Goal: Task Accomplishment & Management: Use online tool/utility

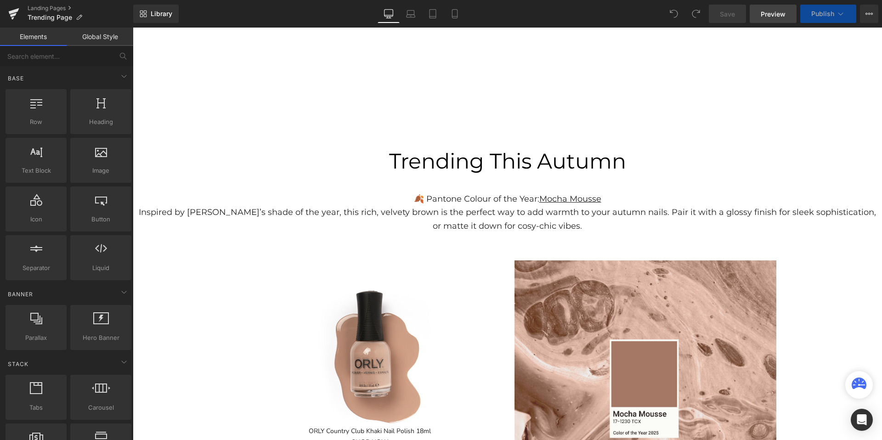
click at [774, 20] on link "Preview" at bounding box center [773, 14] width 47 height 18
click at [871, 14] on icon at bounding box center [872, 14] width 2 height 2
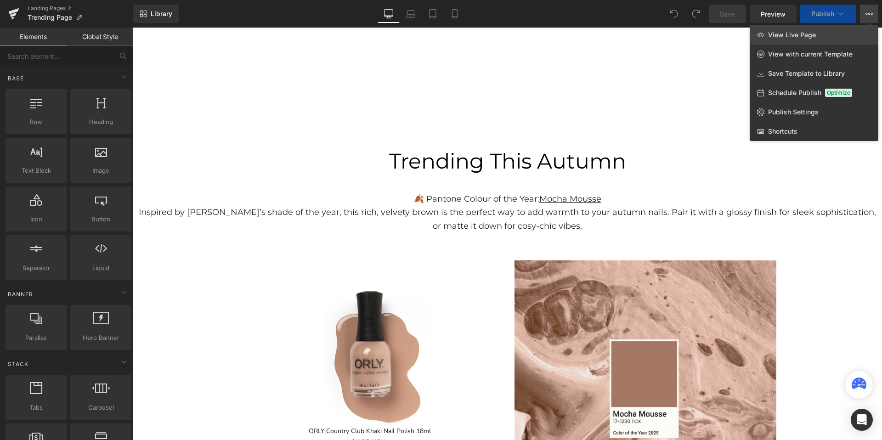
click at [815, 40] on link "View Live Page" at bounding box center [814, 34] width 129 height 19
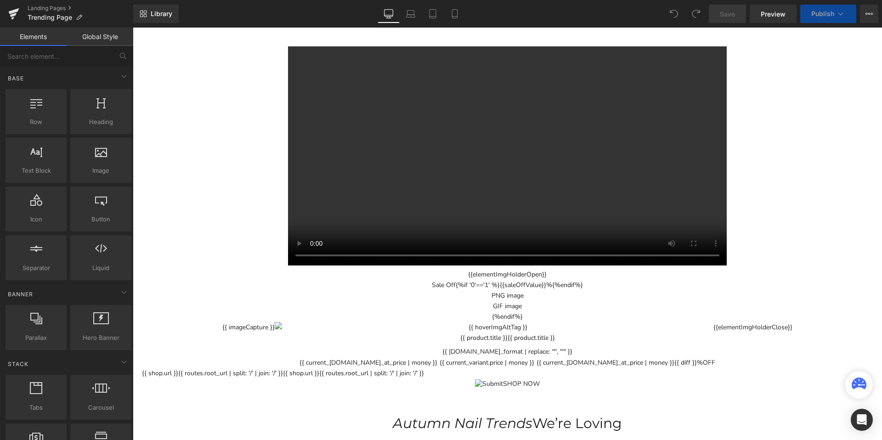
scroll to position [1486, 0]
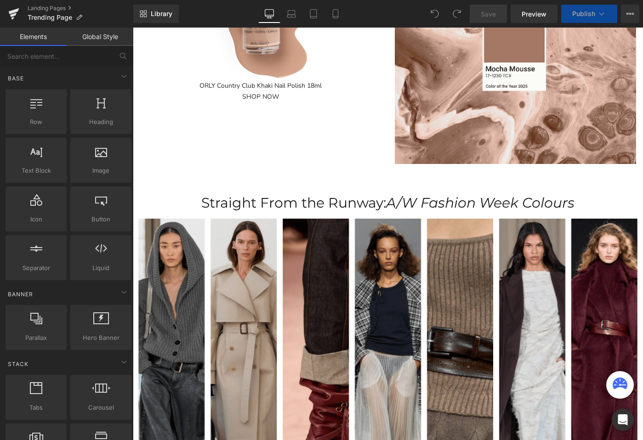
scroll to position [0, 0]
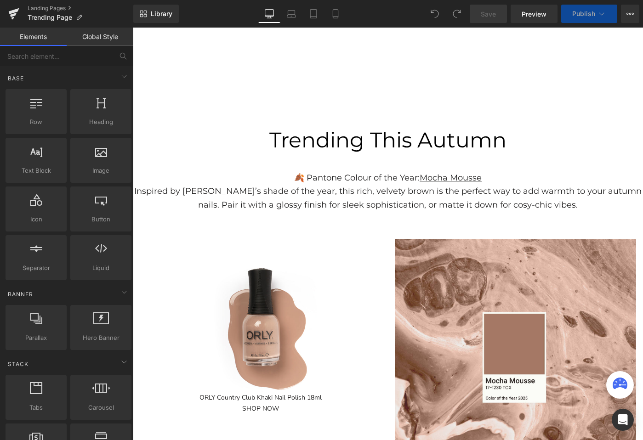
click at [359, 187] on p "Inspired by [PERSON_NAME]’s shade of the year, this rich, velvety brown is the …" at bounding box center [388, 198] width 510 height 27
click at [353, 97] on p at bounding box center [388, 105] width 510 height 35
click at [391, 102] on p at bounding box center [388, 105] width 510 height 35
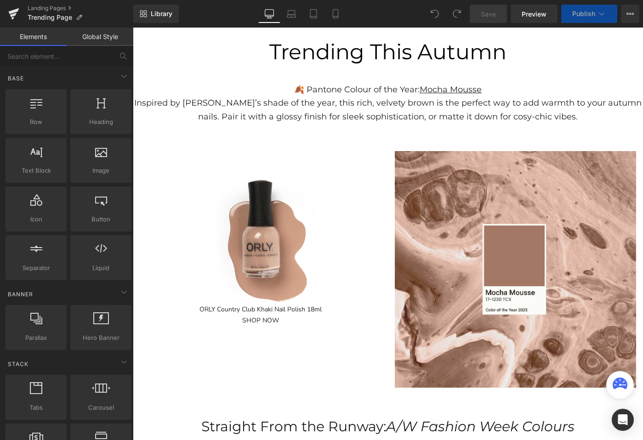
click at [386, 195] on div "Sale Off ORLY Country Club Khaki Nail Polish 18ml SHOP NOW" at bounding box center [260, 245] width 255 height 188
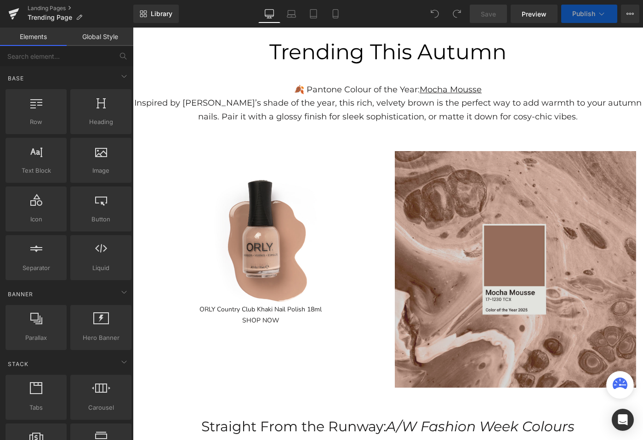
click at [451, 202] on img at bounding box center [515, 269] width 241 height 237
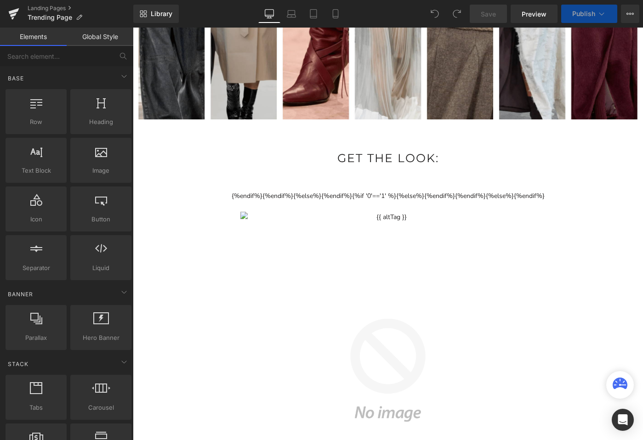
scroll to position [737, 0]
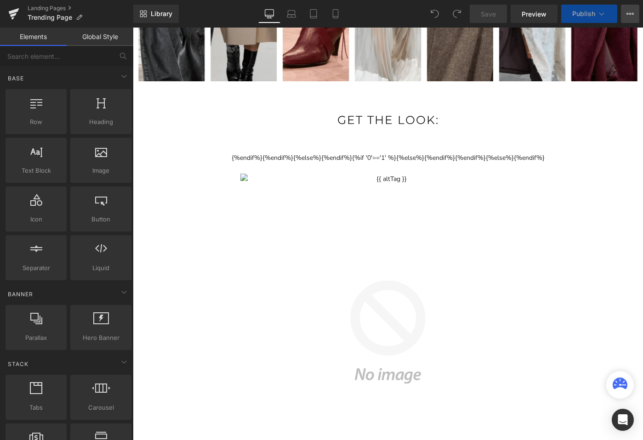
click at [627, 19] on button "View Live Page View with current Template Save Template to Library Schedule Pub…" at bounding box center [630, 14] width 18 height 18
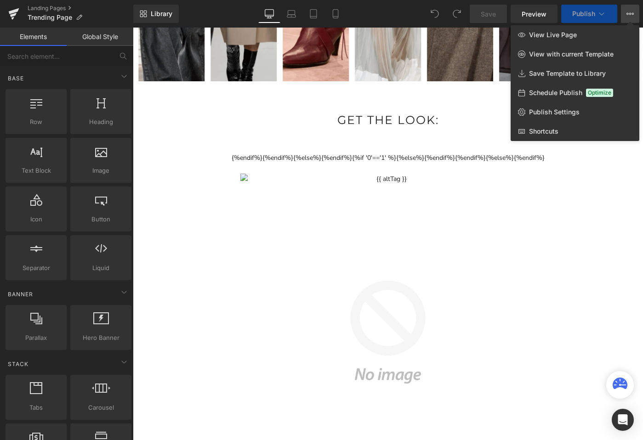
click at [374, 5] on div "Library Desktop Desktop Laptop Tablet Mobile Save Preview Publish Scheduled Vie…" at bounding box center [388, 14] width 510 height 18
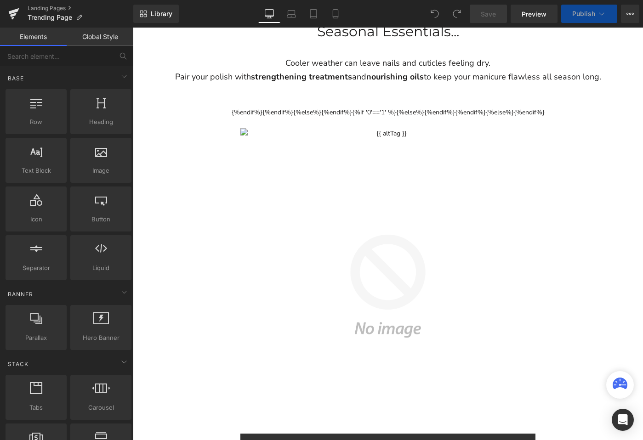
scroll to position [1813, 0]
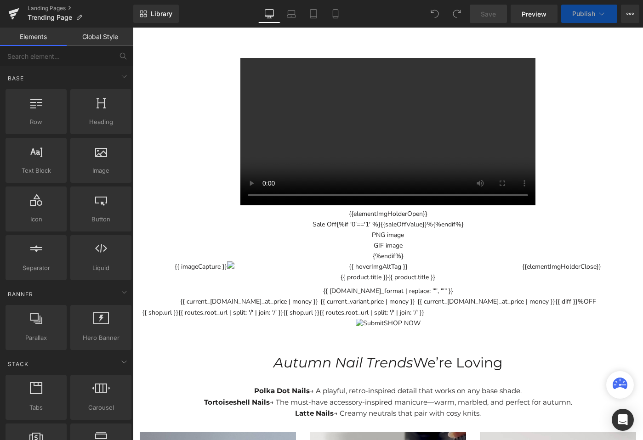
scroll to position [1071, 0]
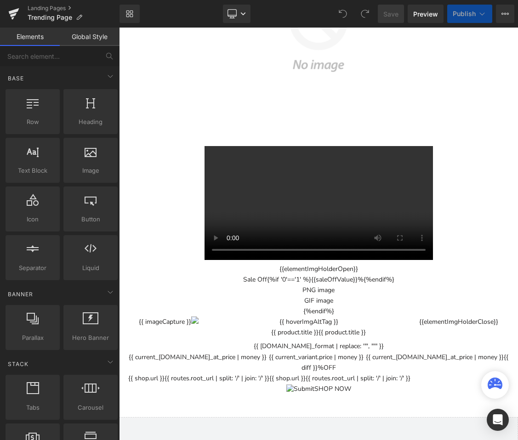
scroll to position [88, 0]
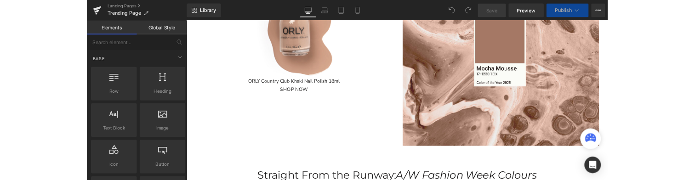
scroll to position [301, 0]
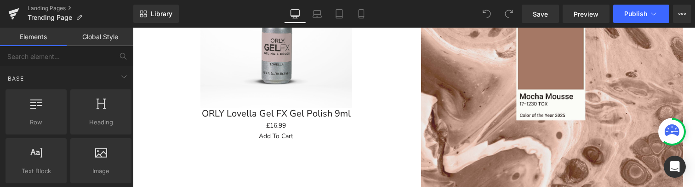
scroll to position [283, 0]
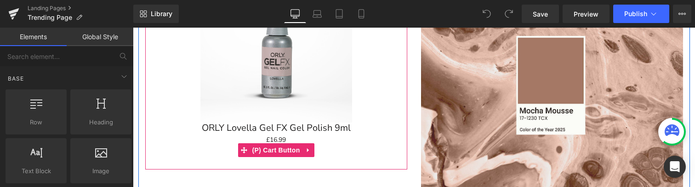
click at [230, 102] on div "Add To Cart" at bounding box center [276, 150] width 253 height 11
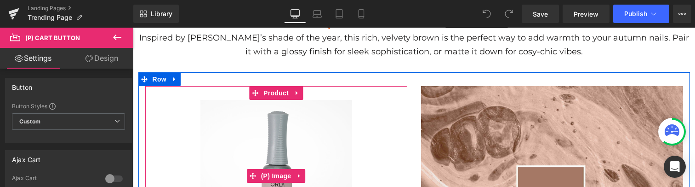
scroll to position [149, 0]
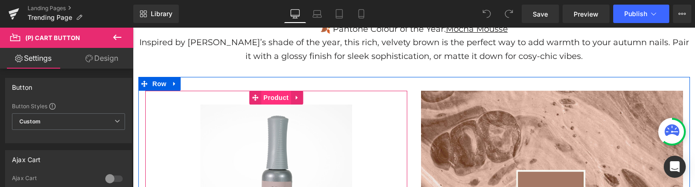
click at [266, 94] on span "Product" at bounding box center [276, 98] width 30 height 14
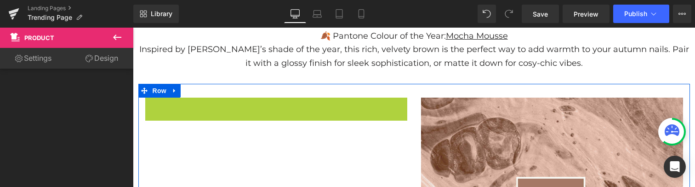
scroll to position [114, 0]
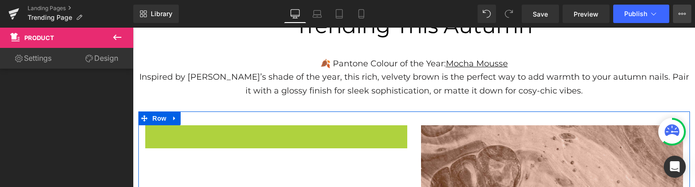
click at [678, 11] on icon at bounding box center [681, 13] width 7 height 7
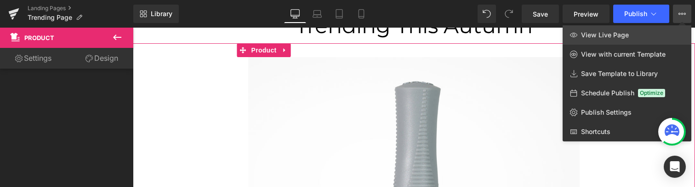
click at [620, 36] on span "View Live Page" at bounding box center [605, 35] width 48 height 8
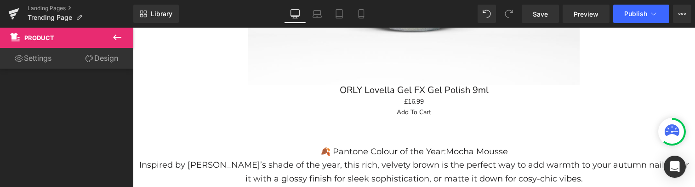
scroll to position [410, 0]
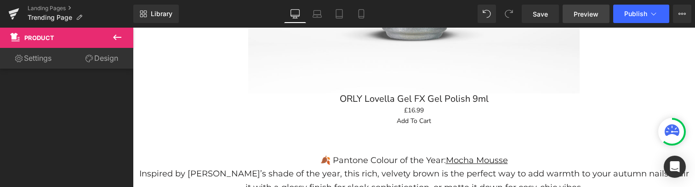
click at [579, 15] on span "Preview" at bounding box center [585, 14] width 25 height 10
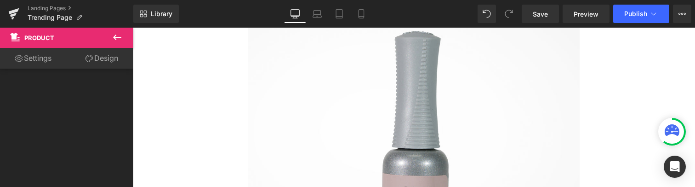
scroll to position [123, 0]
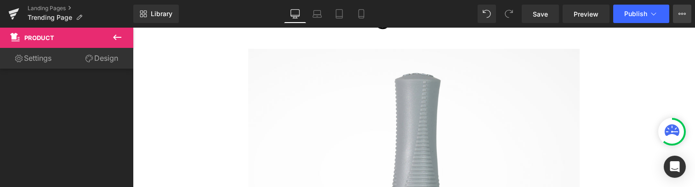
click at [680, 10] on icon at bounding box center [681, 13] width 7 height 7
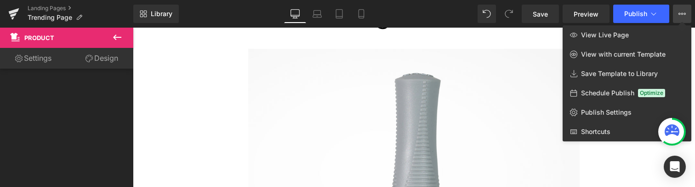
click at [413, 9] on div "Library Desktop Desktop Laptop Tablet Mobile Save Preview Publish Scheduled Vie…" at bounding box center [414, 14] width 562 height 18
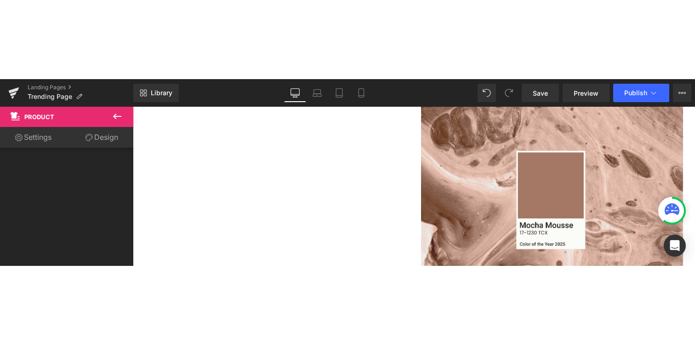
scroll to position [565, 0]
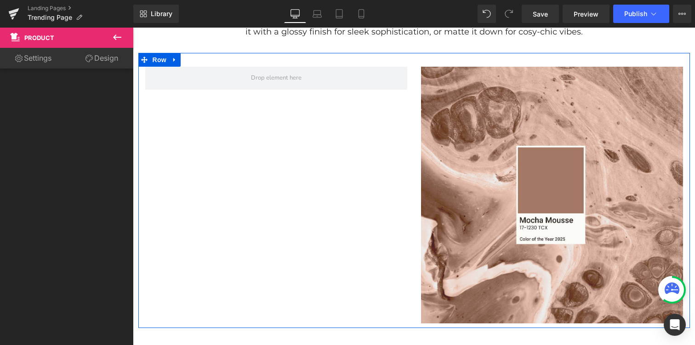
click at [278, 102] on div "Image Row" at bounding box center [413, 190] width 551 height 275
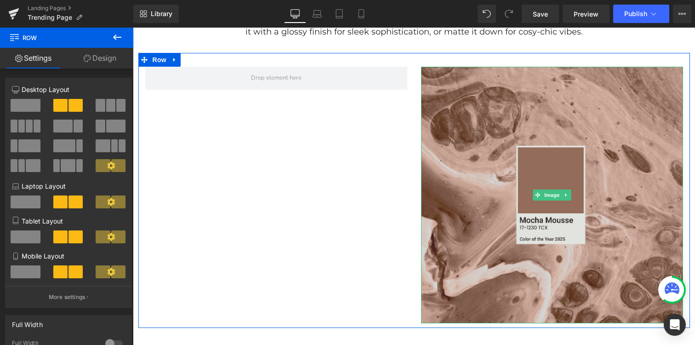
click at [447, 102] on img at bounding box center [552, 195] width 262 height 257
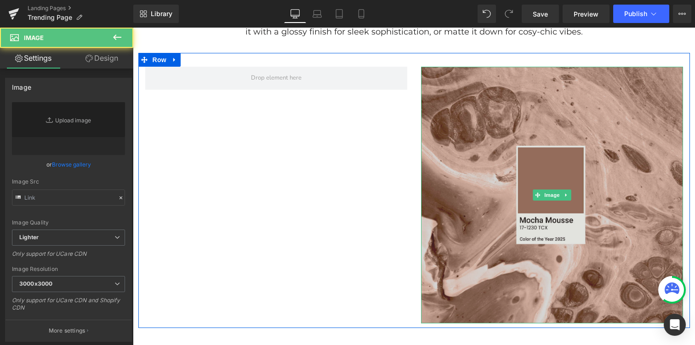
type input "https://ucarecdn.com/39113393-c2a6-405e-b5ff-2bd9ba3e6811/-/format/auto/-/previ…"
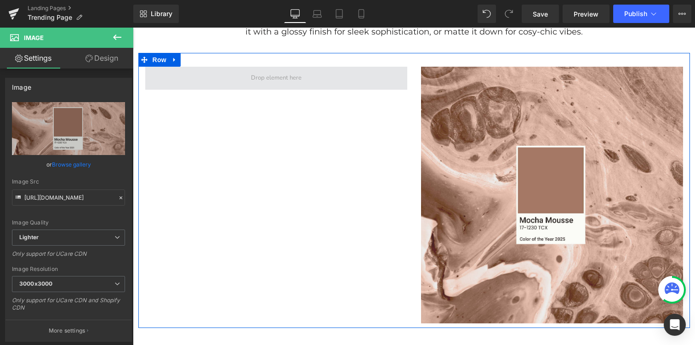
click at [178, 89] on span at bounding box center [276, 78] width 262 height 23
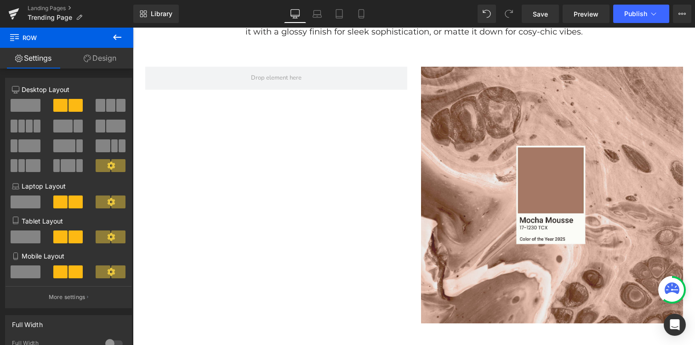
click at [123, 39] on button at bounding box center [117, 38] width 32 height 20
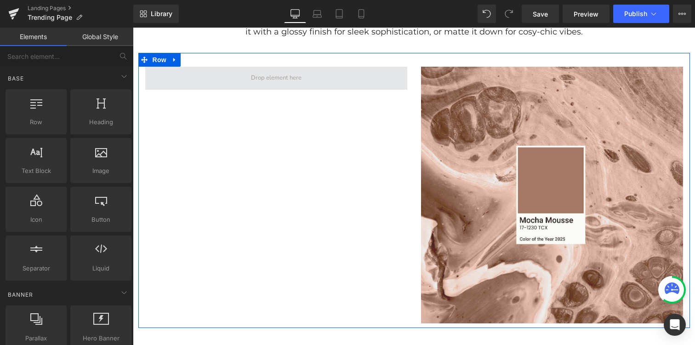
click at [295, 85] on span at bounding box center [276, 78] width 262 height 23
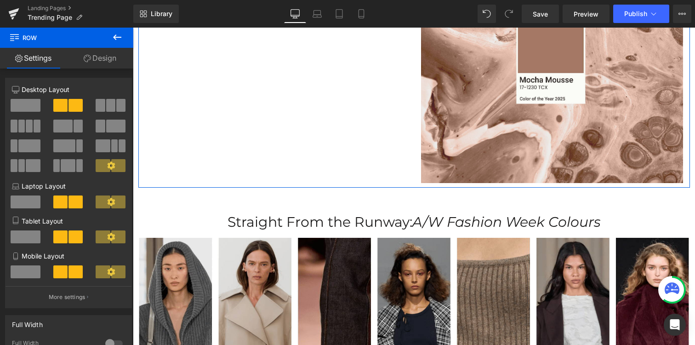
scroll to position [767, 0]
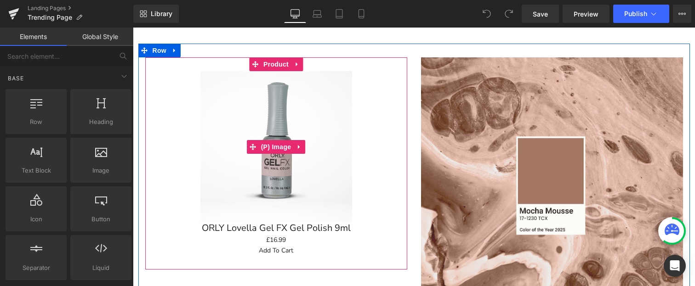
scroll to position [133, 0]
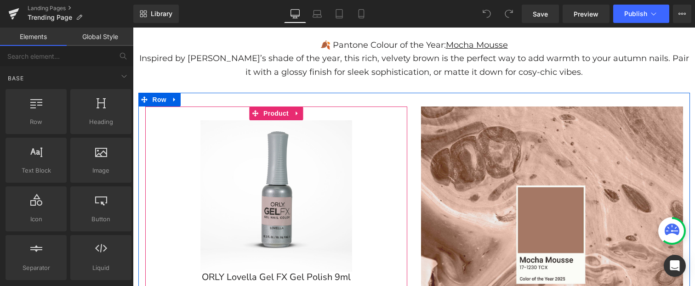
click at [286, 124] on img at bounding box center [276, 196] width 152 height 152
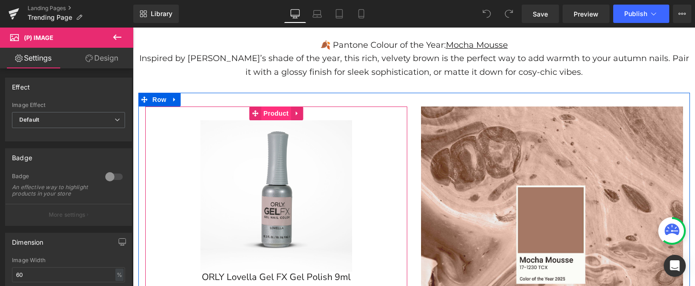
click at [277, 116] on span "Product" at bounding box center [276, 114] width 30 height 14
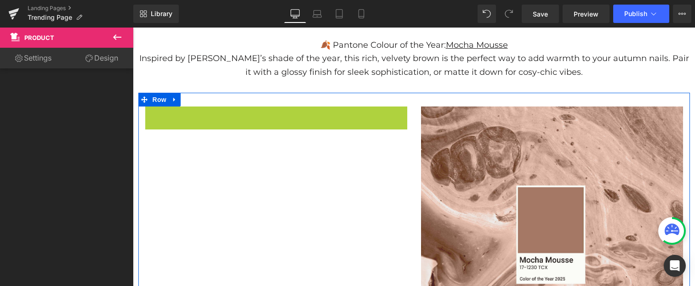
scroll to position [96, 0]
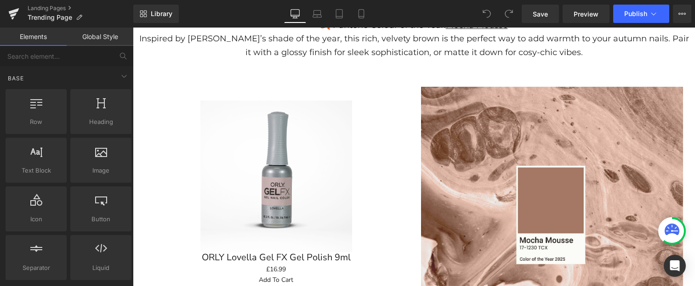
scroll to position [146, 0]
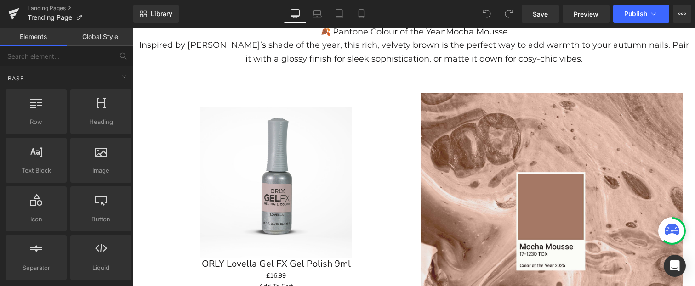
click at [376, 123] on div "Sale Off" at bounding box center [276, 183] width 253 height 152
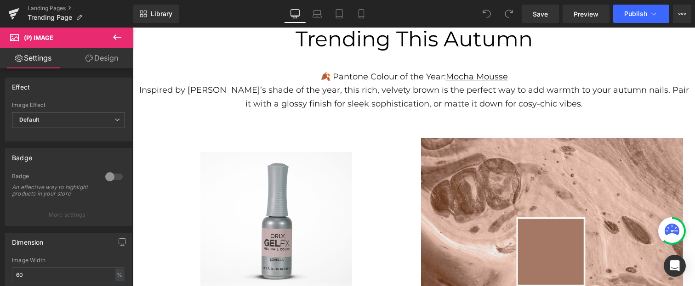
scroll to position [141, 0]
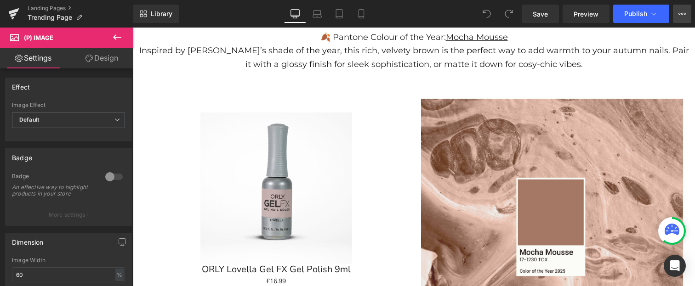
click at [684, 14] on icon at bounding box center [685, 14] width 2 height 2
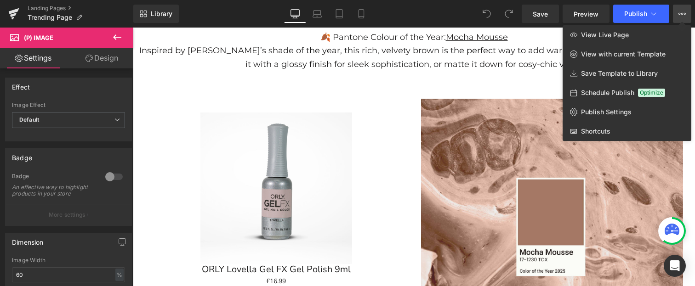
click at [432, 19] on div "Library Desktop Desktop Laptop Tablet Mobile Save Preview Publish Scheduled Vie…" at bounding box center [414, 14] width 562 height 18
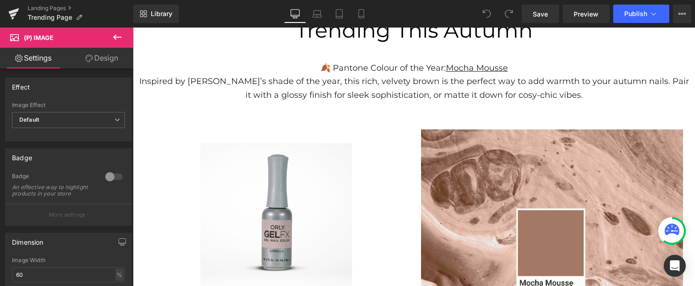
scroll to position [0, 0]
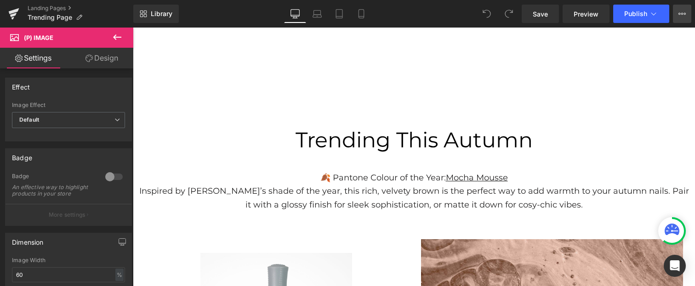
click at [683, 15] on icon at bounding box center [681, 13] width 7 height 7
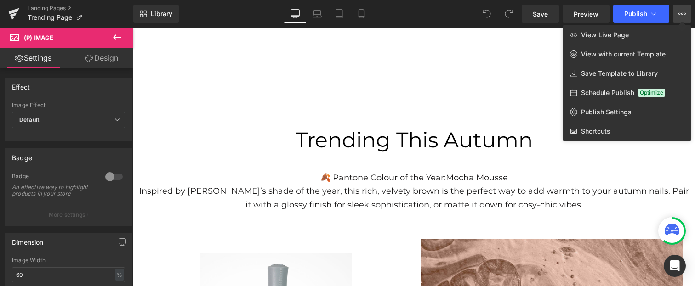
click at [439, 13] on div "Library Desktop Desktop Laptop Tablet Mobile Save Preview Publish Scheduled Vie…" at bounding box center [414, 14] width 562 height 18
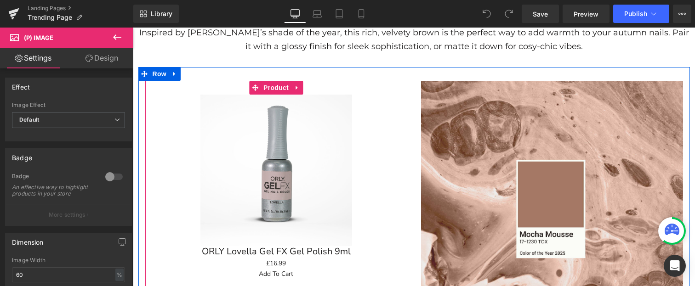
scroll to position [159, 0]
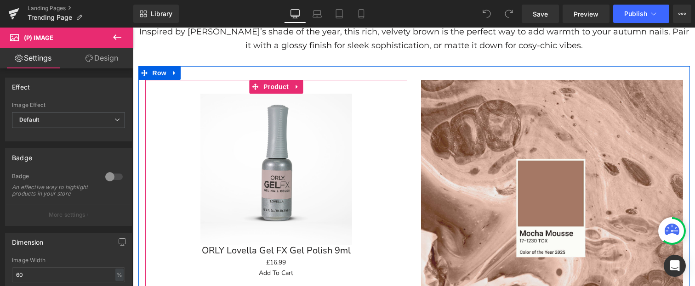
click at [380, 202] on div "Sale Off" at bounding box center [276, 170] width 253 height 152
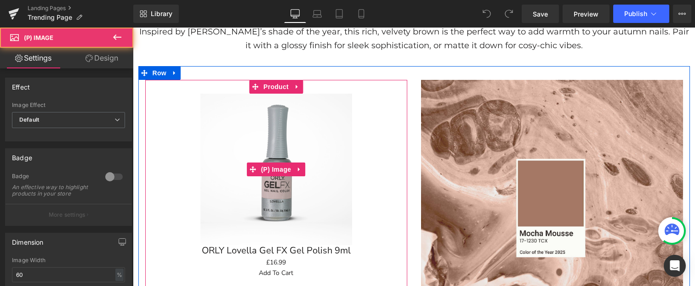
click at [380, 202] on div "Sale Off" at bounding box center [276, 170] width 253 height 152
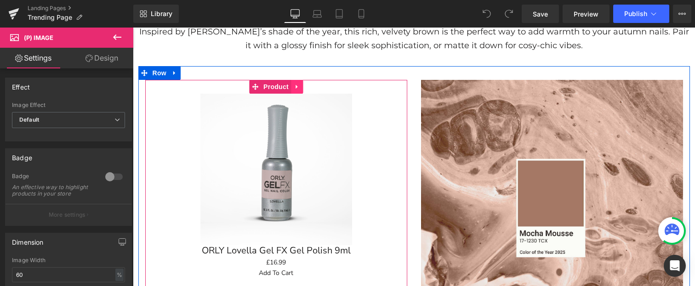
click at [296, 88] on icon at bounding box center [296, 87] width 2 height 4
click at [302, 88] on icon at bounding box center [303, 87] width 6 height 6
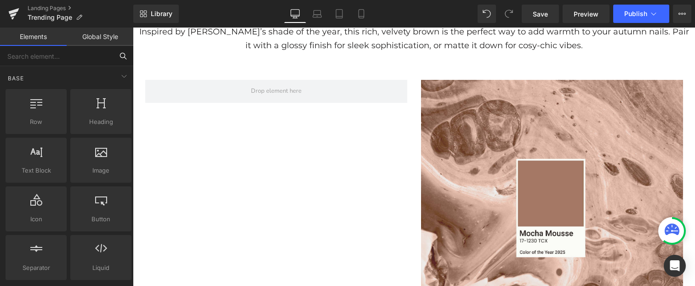
click at [40, 57] on input "text" at bounding box center [56, 56] width 113 height 20
type input "pro"
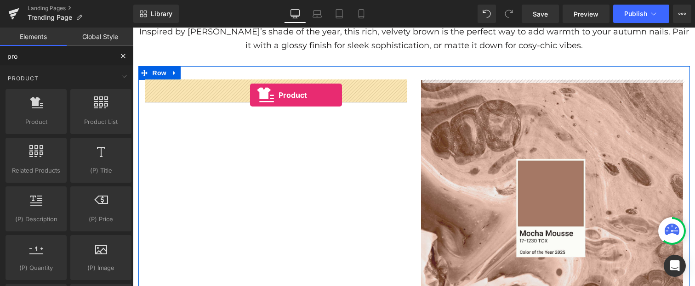
drag, startPoint x: 164, startPoint y: 148, endPoint x: 250, endPoint y: 95, distance: 101.3
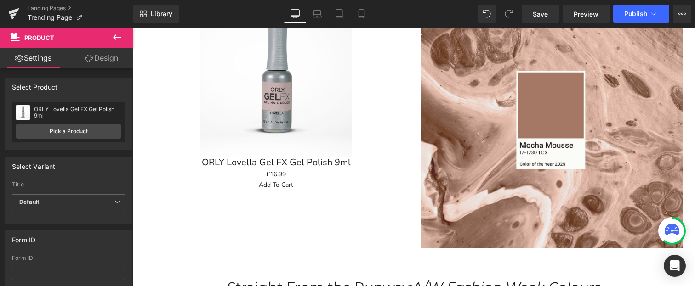
scroll to position [218, 0]
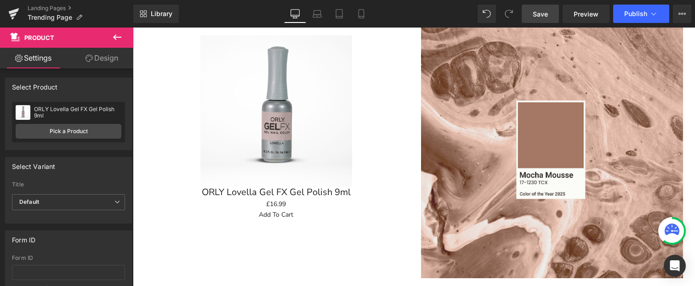
click at [548, 15] on span "Save" at bounding box center [540, 14] width 15 height 10
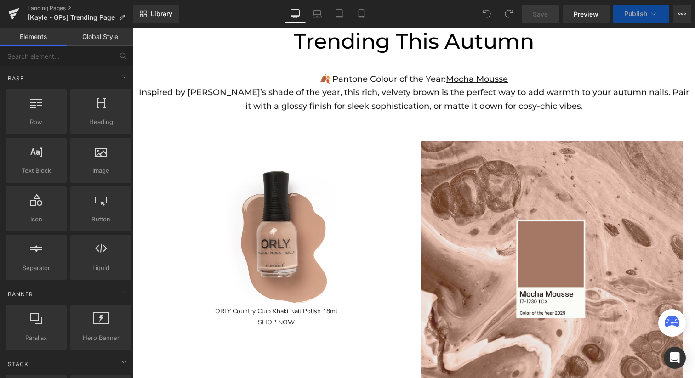
scroll to position [84, 0]
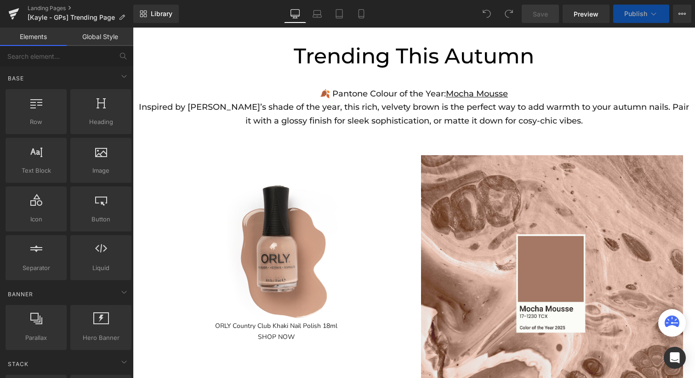
click at [373, 169] on div "Sale Off" at bounding box center [276, 245] width 253 height 152
click at [394, 161] on div "Sale Off ORLY Country Club Khaki Nail Polish 18ml SHOP NOW" at bounding box center [276, 255] width 262 height 200
click at [334, 170] on img at bounding box center [276, 245] width 152 height 152
click at [383, 154] on div "Sale Off ORLY Country Club Khaki Nail Polish 18ml SHOP NOW Row" at bounding box center [413, 279] width 551 height 275
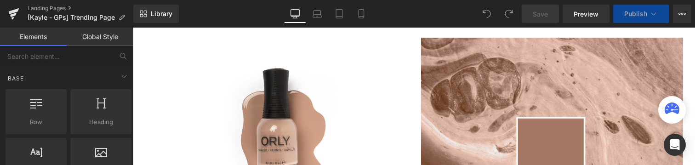
scroll to position [234, 0]
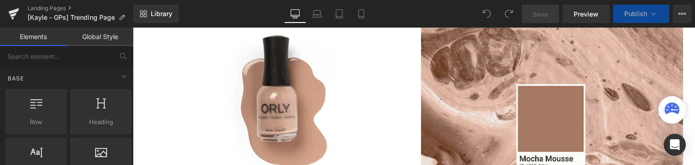
click at [374, 107] on div "Sale Off" at bounding box center [276, 95] width 253 height 152
click at [318, 89] on img at bounding box center [276, 95] width 152 height 152
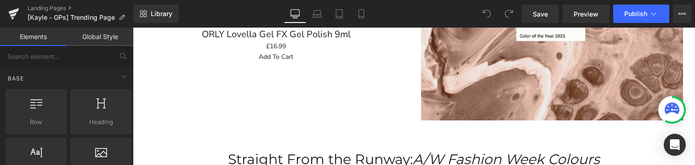
scroll to position [388, 0]
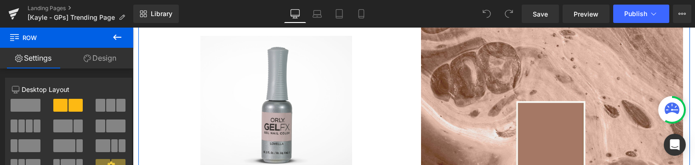
click at [383, 84] on div "Sale Off" at bounding box center [276, 112] width 253 height 152
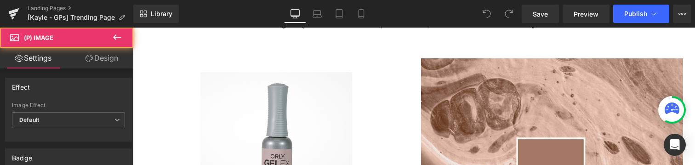
scroll to position [194, 0]
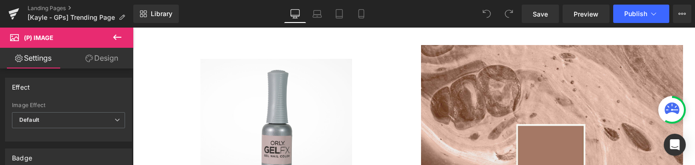
click at [382, 80] on div "Sale Off" at bounding box center [276, 135] width 253 height 152
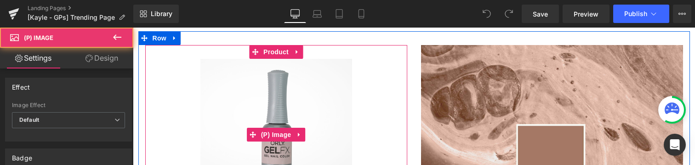
click at [375, 71] on div "Sale Off" at bounding box center [276, 135] width 253 height 152
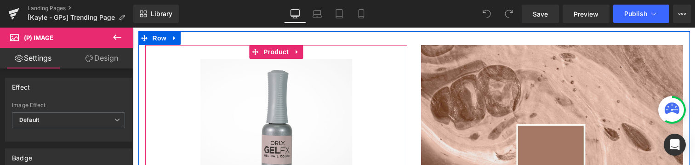
click at [364, 54] on div "Sale Off (P) Image ORLY Lovella Gel FX Gel Polish 9ml (P) Title £0 £16.99 (P) P…" at bounding box center [276, 151] width 262 height 212
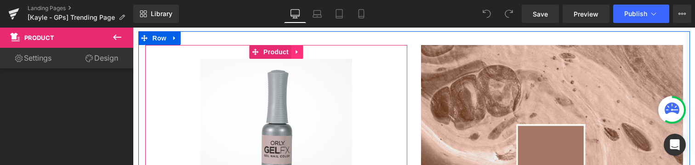
click at [294, 51] on icon at bounding box center [297, 52] width 6 height 7
click at [302, 51] on icon at bounding box center [303, 52] width 6 height 6
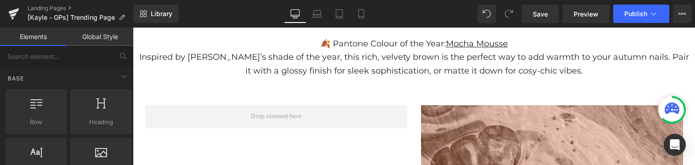
scroll to position [158, 0]
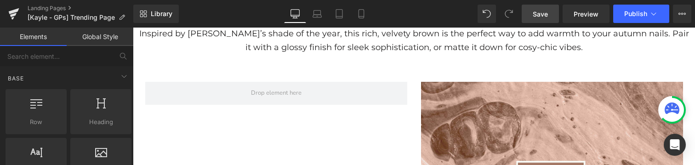
click at [535, 15] on span "Save" at bounding box center [540, 14] width 15 height 10
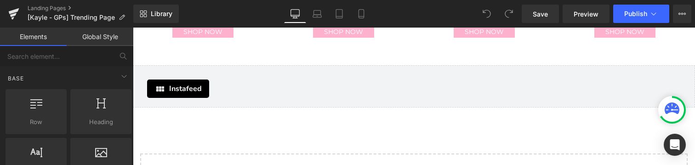
scroll to position [1673, 0]
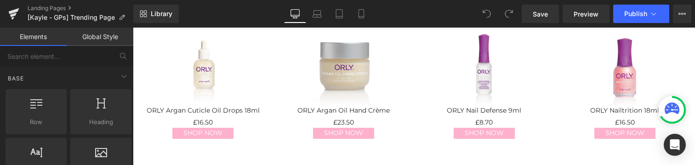
click at [253, 105] on div "Sale Off" at bounding box center [203, 69] width 122 height 73
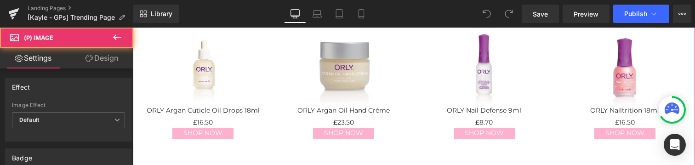
click at [276, 92] on div "Sale Off (P) Image ORLY Argan Oil Hand Crème (P) Title £0 £23.50 (P) Price SHOP…" at bounding box center [343, 86] width 141 height 124
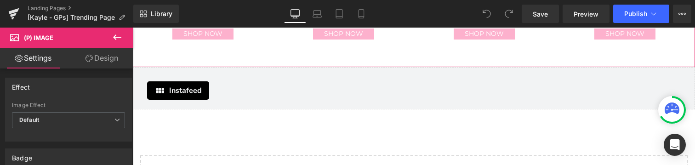
click at [286, 66] on div at bounding box center [414, 66] width 562 height 2
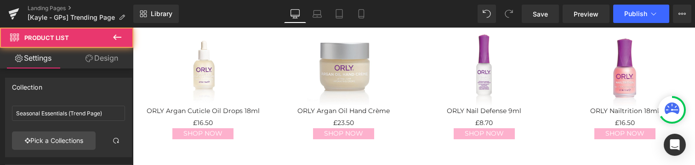
scroll to position [1605, 0]
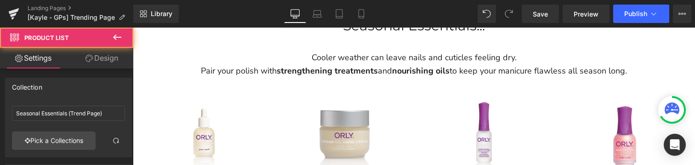
click at [276, 103] on div "Sale Off (P) Image ORLY Argan Oil Hand Crème (P) Title £0 £23.50 (P) Price SHOP…" at bounding box center [343, 154] width 141 height 124
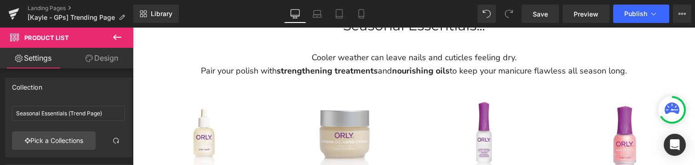
click at [275, 127] on div "Sale Off (P) Image ORLY Argan Oil Hand Crème (P) Title £0 £23.50 (P) Price SHOP…" at bounding box center [343, 154] width 141 height 124
click at [241, 121] on div "Sale Off" at bounding box center [203, 137] width 122 height 73
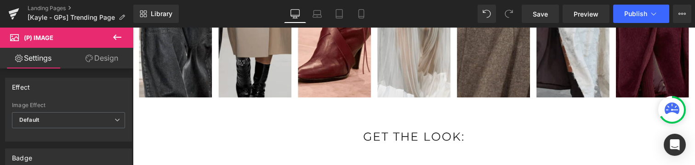
scroll to position [674, 0]
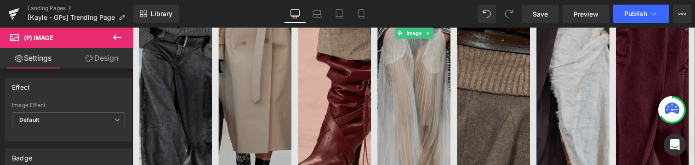
click at [162, 51] on img at bounding box center [414, 33] width 562 height 321
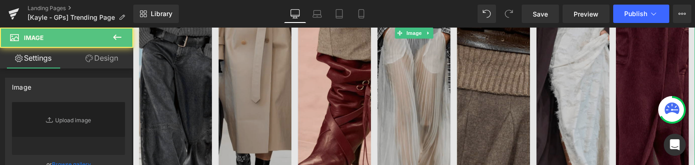
type input "https://ucarecdn.com/dfdc9f19-27d5-4089-87af-5f483472e3c5/-/format/auto/-/previ…"
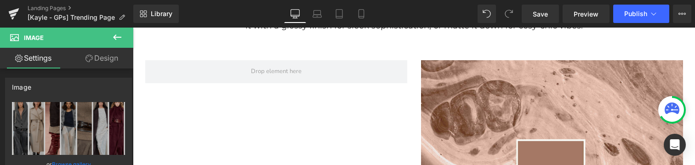
scroll to position [133, 0]
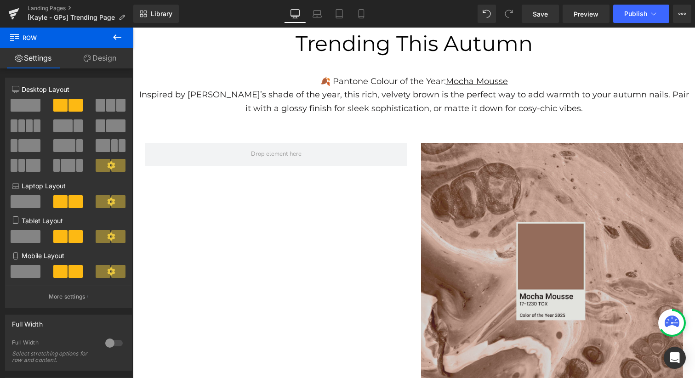
scroll to position [85, 0]
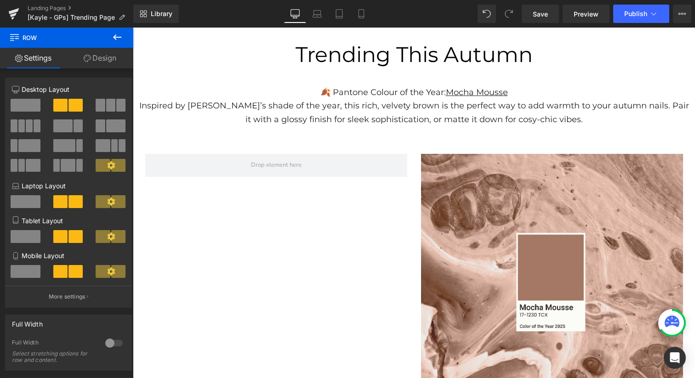
click at [356, 165] on div "Image Row" at bounding box center [413, 277] width 551 height 275
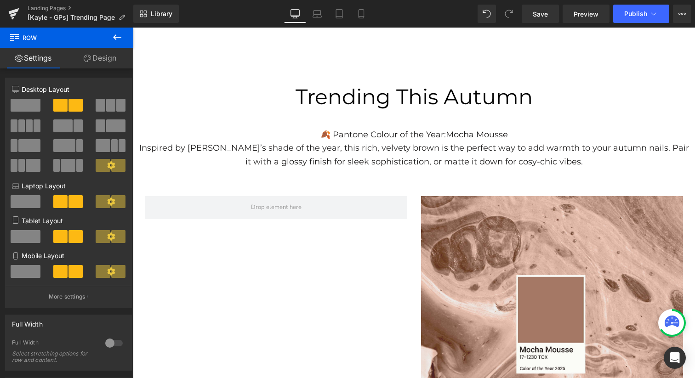
scroll to position [56, 0]
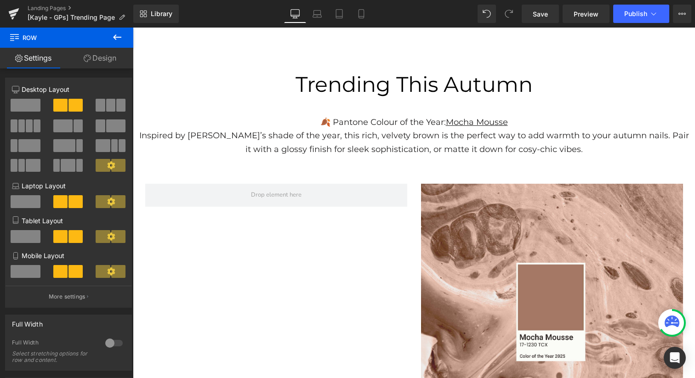
click at [366, 165] on div "Image Row" at bounding box center [413, 307] width 551 height 275
click at [116, 38] on icon at bounding box center [117, 37] width 11 height 11
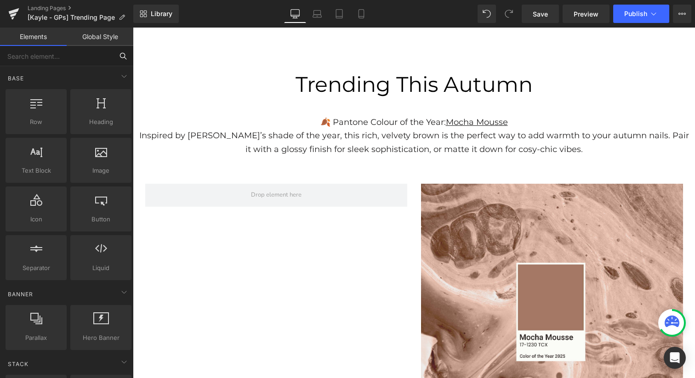
click at [85, 54] on input "text" at bounding box center [56, 56] width 113 height 20
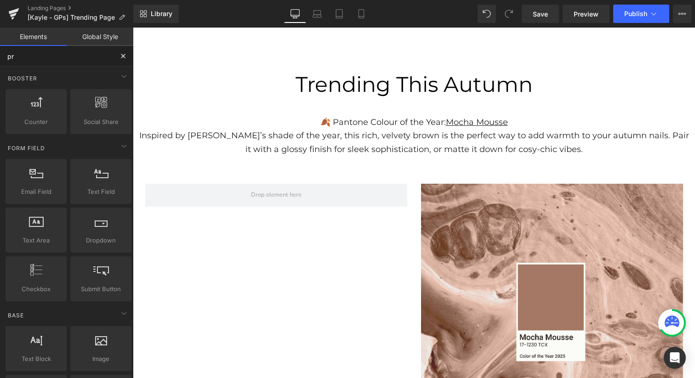
type input "pro"
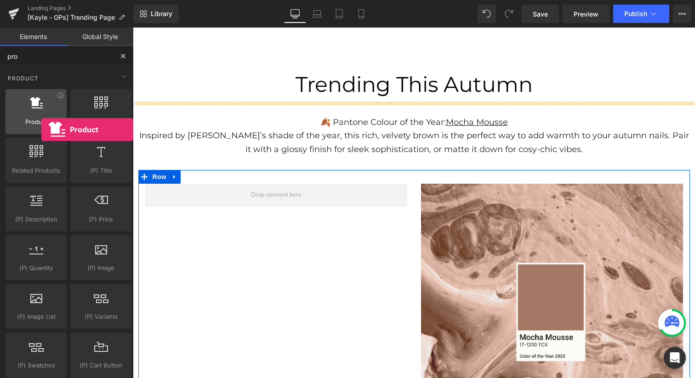
drag, startPoint x: 37, startPoint y: 116, endPoint x: 41, endPoint y: 130, distance: 14.5
click at [41, 130] on div "Product products, goods, sells" at bounding box center [36, 111] width 61 height 45
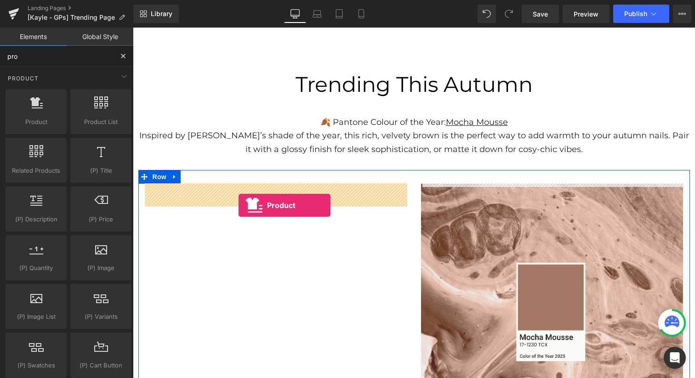
drag, startPoint x: 156, startPoint y: 140, endPoint x: 238, endPoint y: 205, distance: 105.0
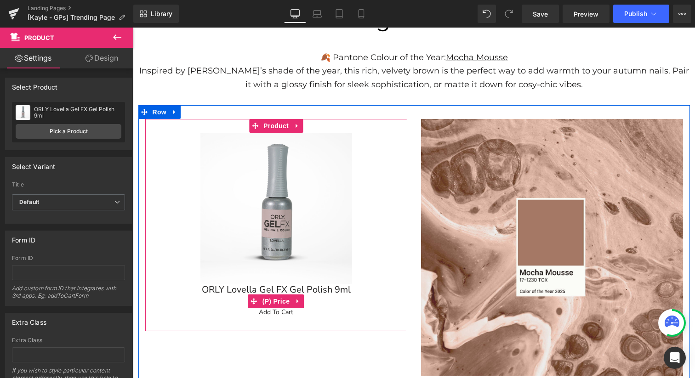
scroll to position [90, 0]
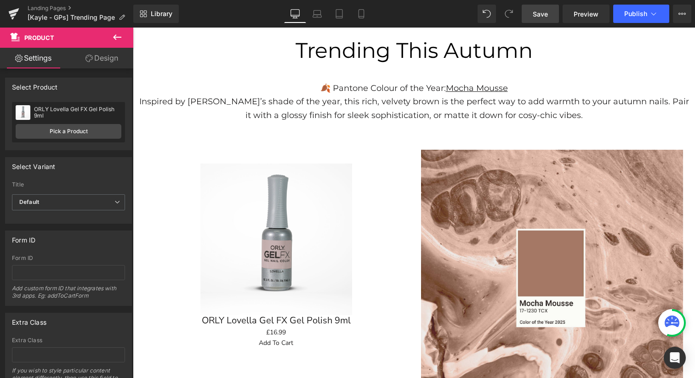
click at [540, 16] on span "Save" at bounding box center [540, 14] width 15 height 10
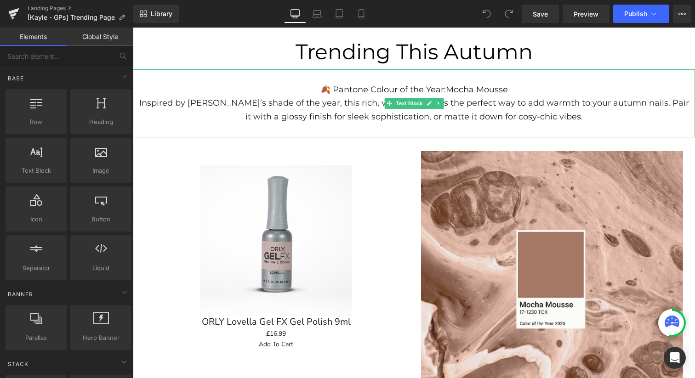
scroll to position [129, 0]
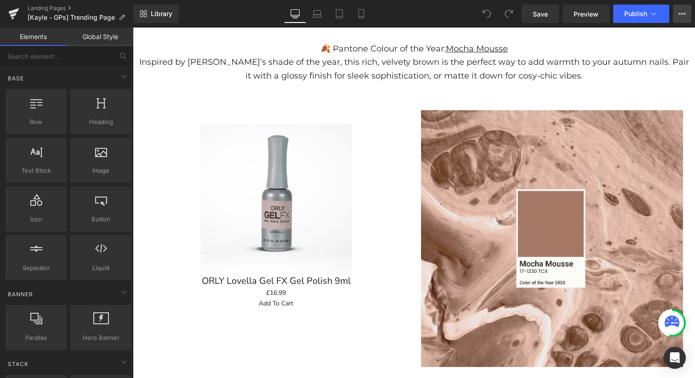
click at [686, 12] on button "View Live Page View with current Template Save Template to Library Schedule Pub…" at bounding box center [682, 14] width 18 height 18
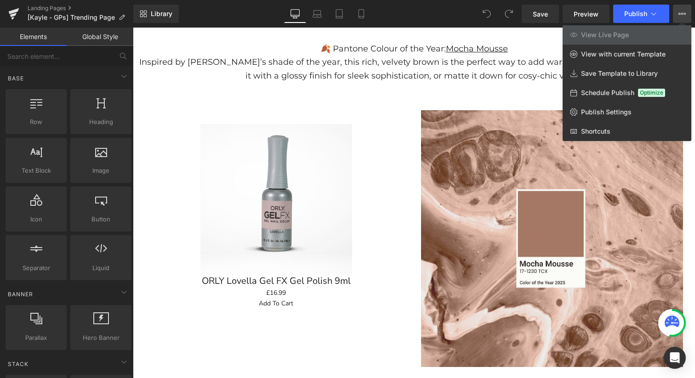
click at [417, 14] on div "Library Desktop Desktop Laptop Tablet Mobile Save Preview Publish Scheduled Vie…" at bounding box center [414, 14] width 562 height 18
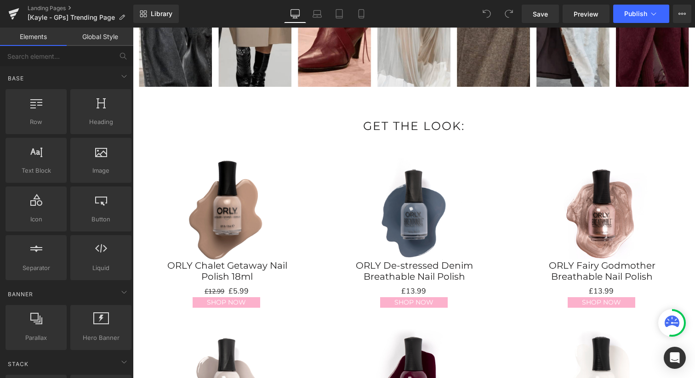
scroll to position [453, 0]
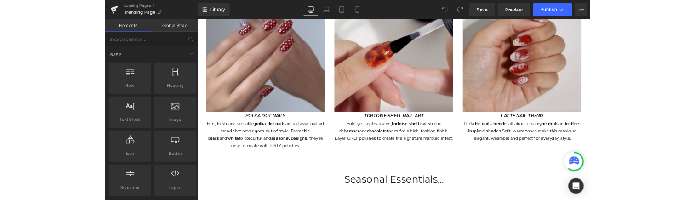
scroll to position [1392, 0]
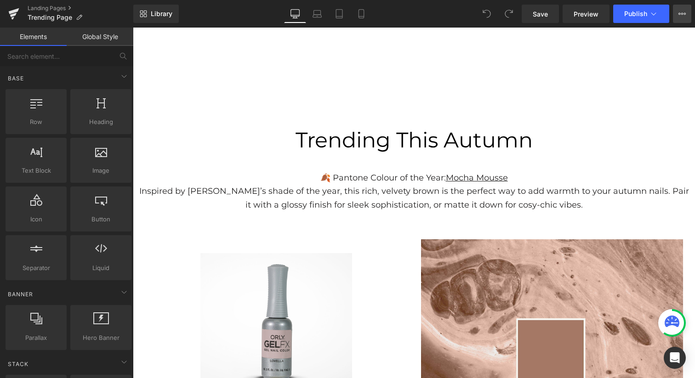
click at [679, 17] on icon at bounding box center [681, 13] width 7 height 7
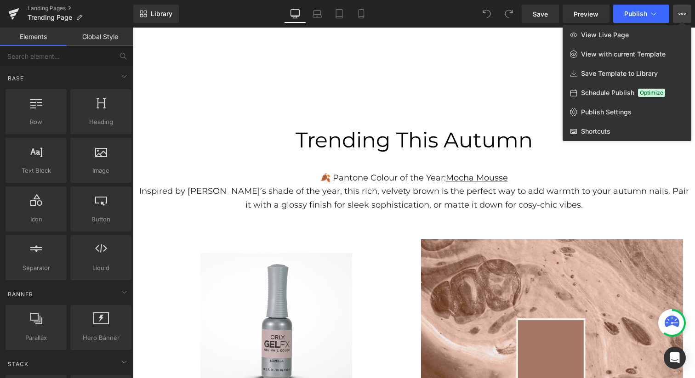
click at [424, 15] on div "Library Desktop Desktop Laptop Tablet Mobile Save Preview Publish Scheduled Vie…" at bounding box center [414, 14] width 562 height 18
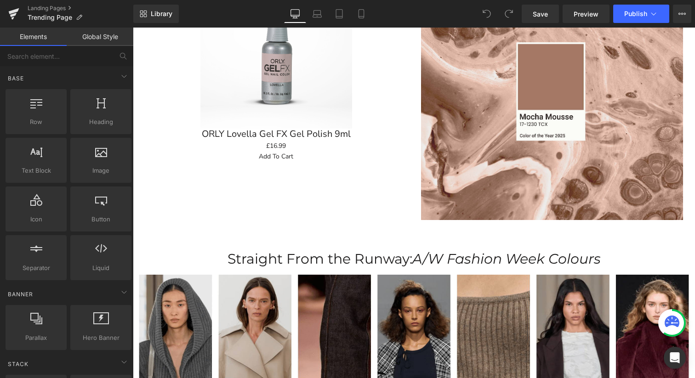
scroll to position [276, 0]
